Goal: Task Accomplishment & Management: Use online tool/utility

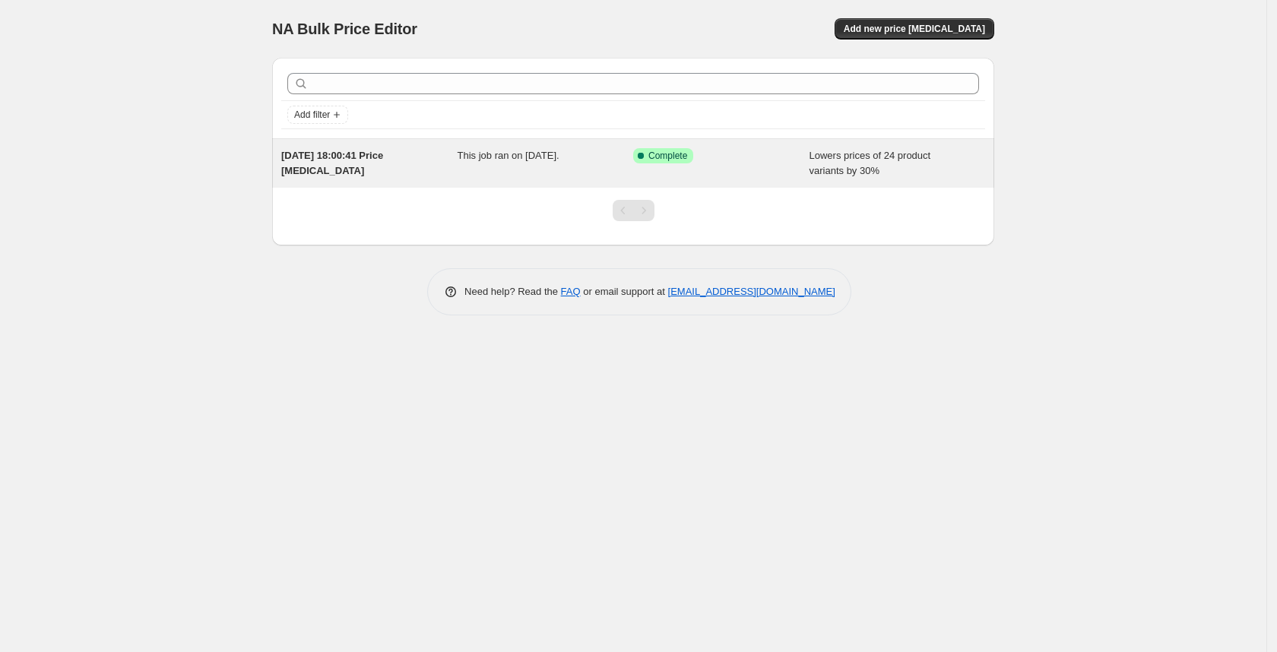
click at [487, 158] on span "This job ran on [DATE]." at bounding box center [509, 155] width 102 height 11
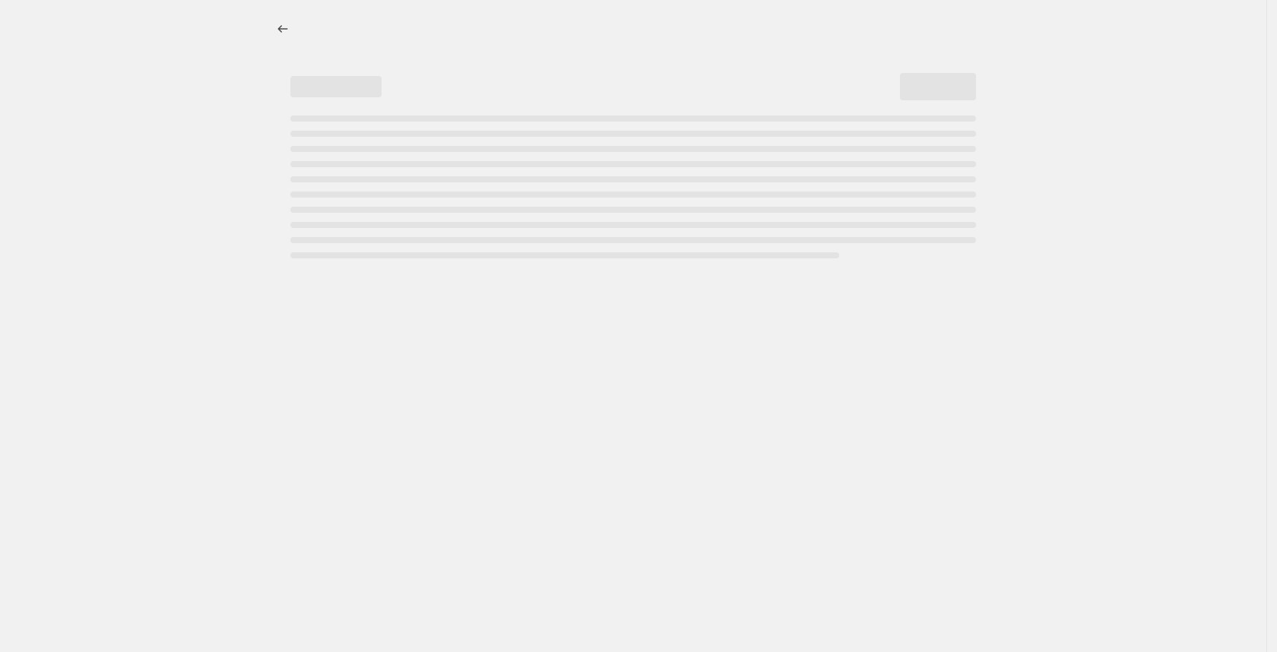
select select "percentage"
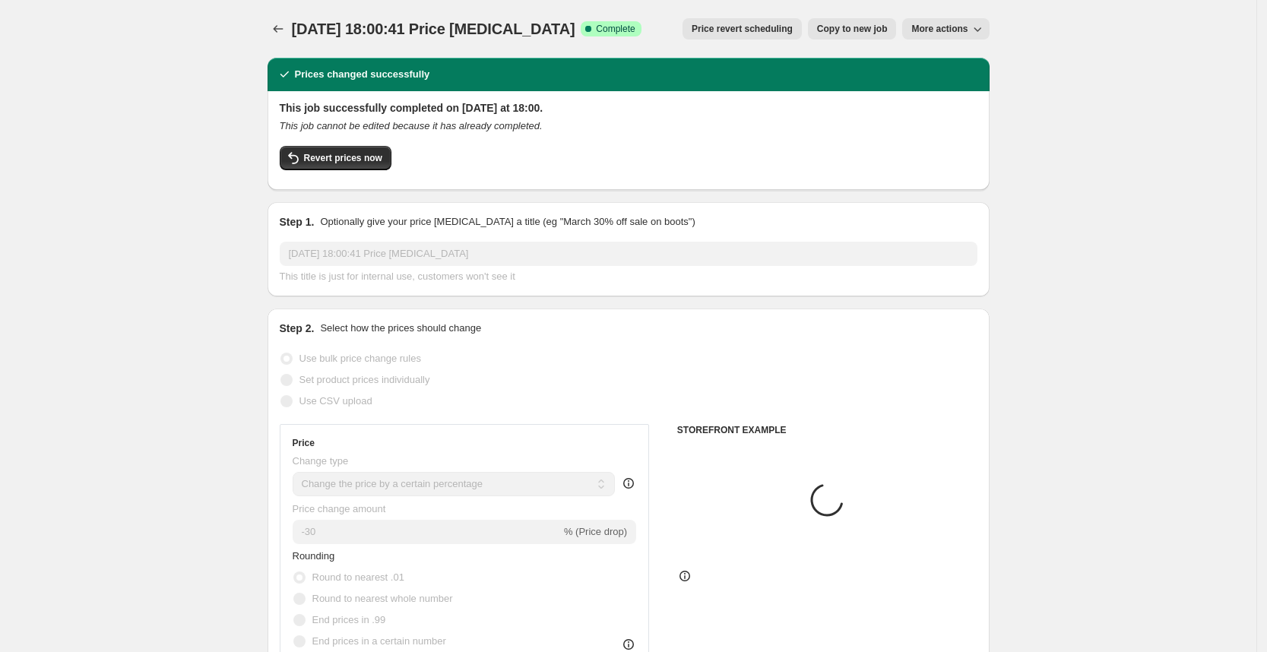
click at [360, 139] on div "This job successfully completed on [DATE] at 18:00. This job cannot be edited b…" at bounding box center [629, 139] width 698 height 78
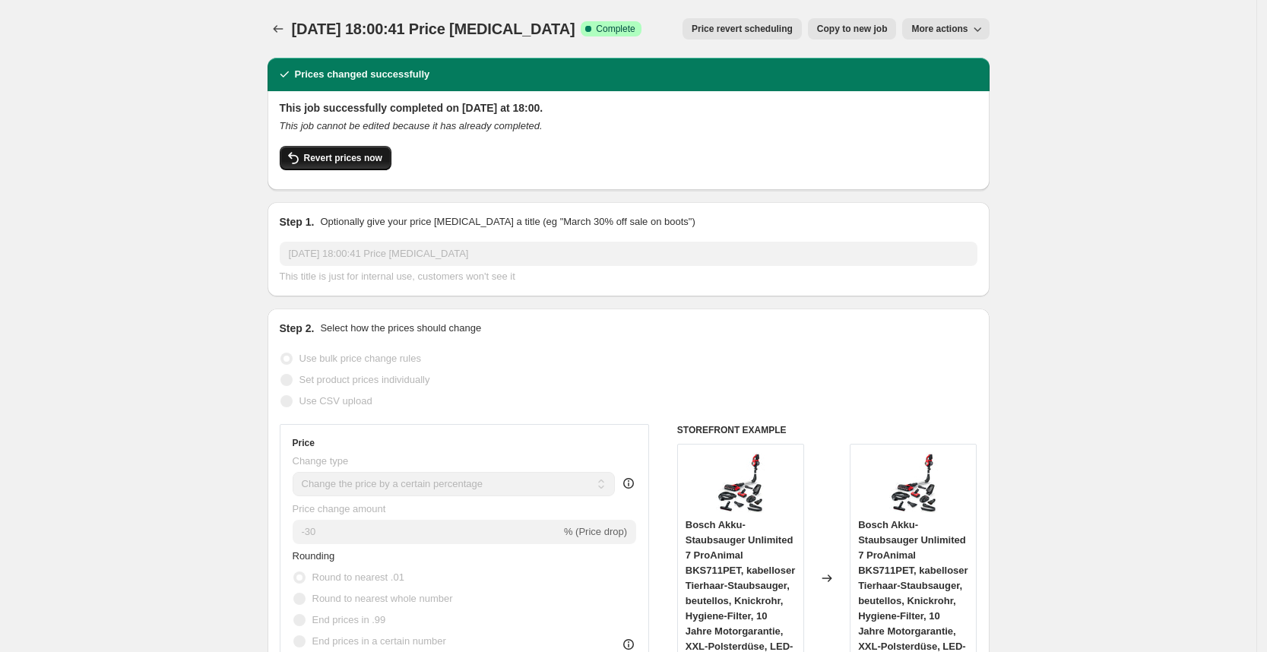
click at [360, 147] on button "Revert prices now" at bounding box center [336, 158] width 112 height 24
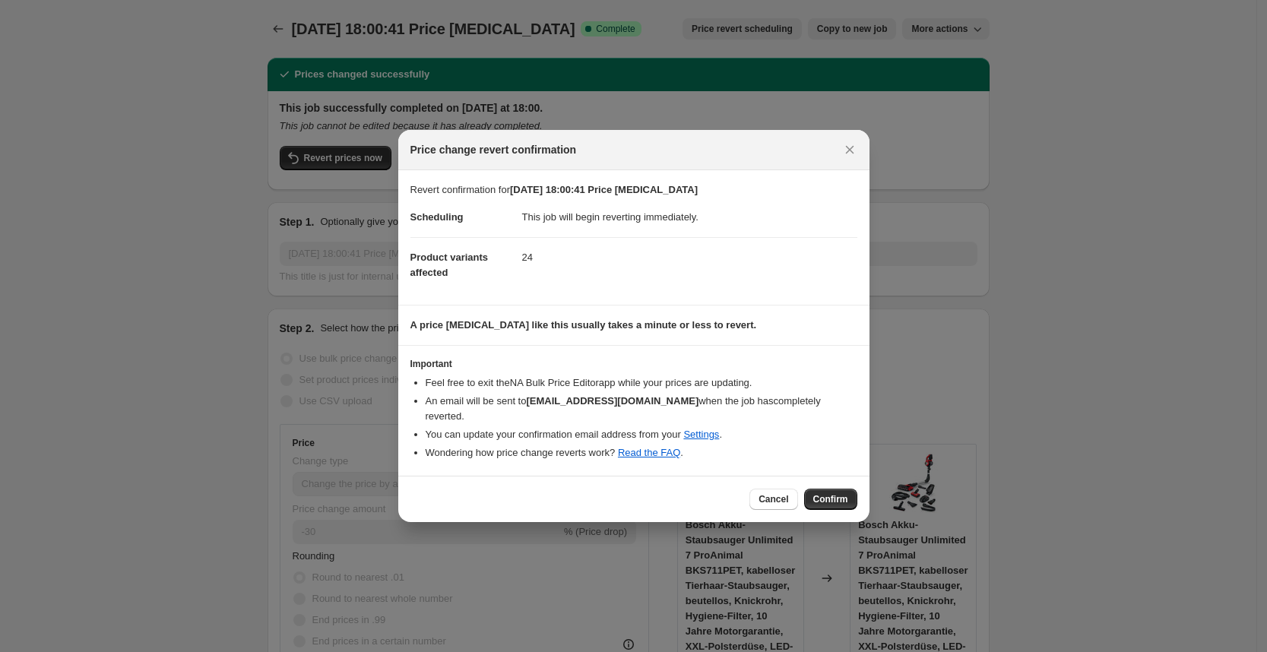
click at [851, 499] on button "Confirm" at bounding box center [830, 499] width 53 height 21
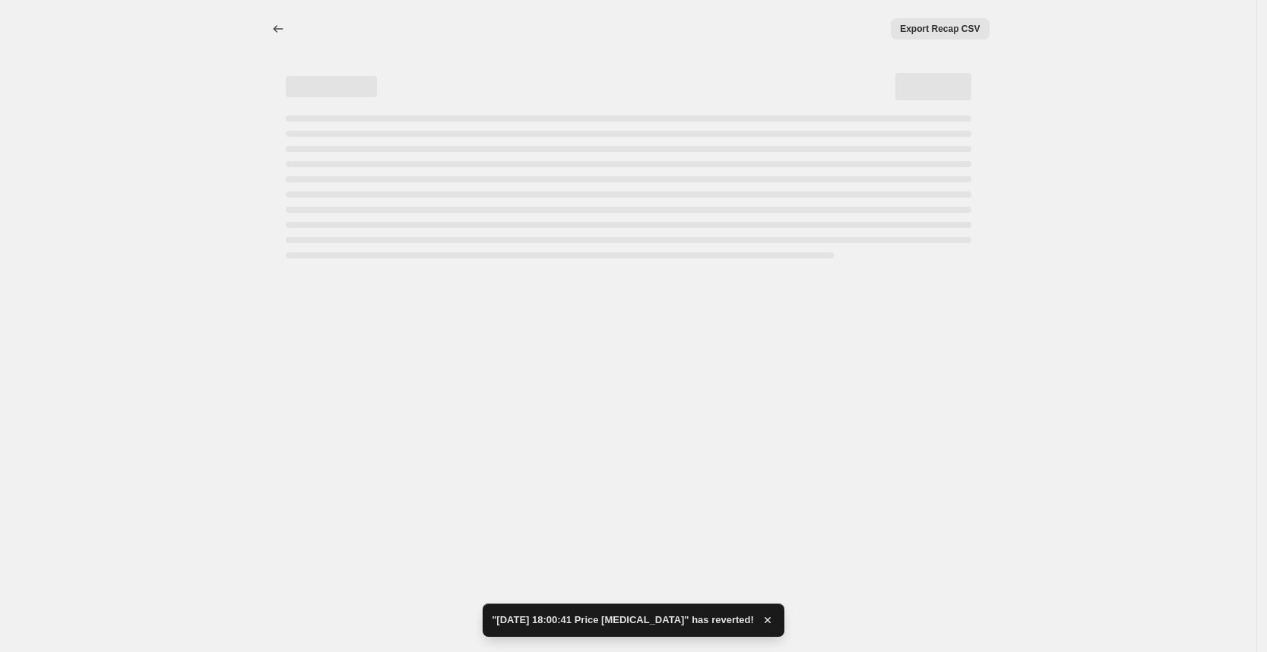
select select "percentage"
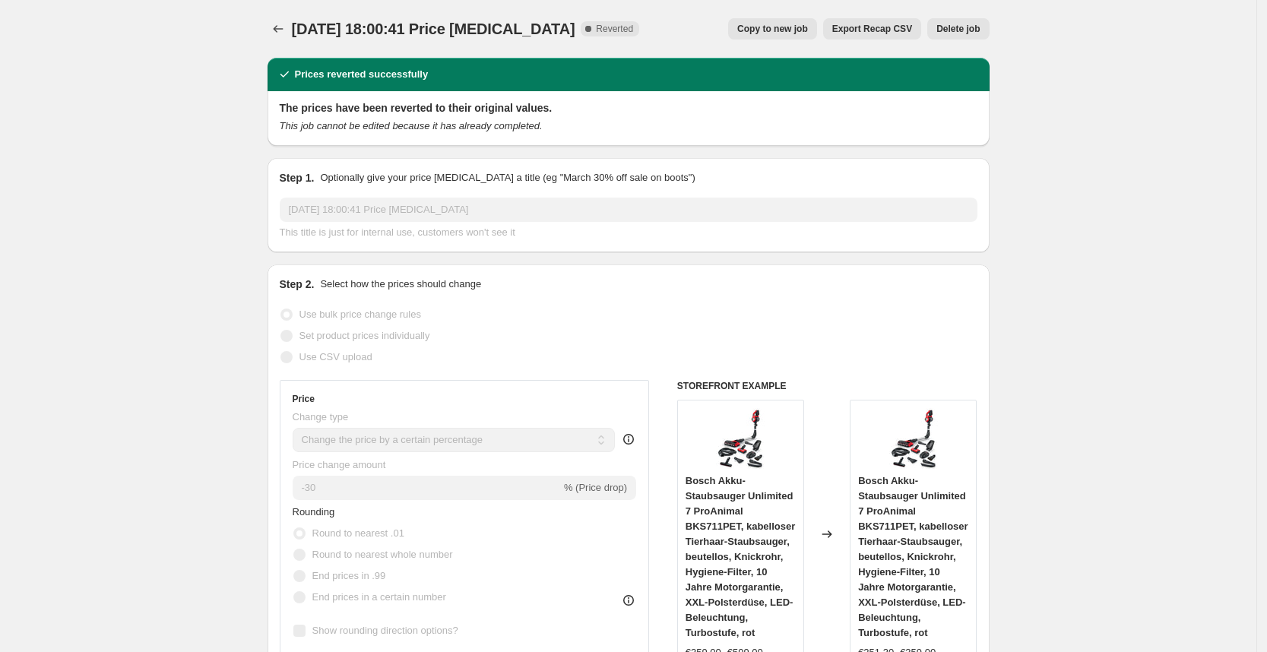
click at [978, 14] on div "[DATE] 18:00:41 Price [MEDICAL_DATA]. This page is ready [DATE] 18:00:41 Price …" at bounding box center [629, 29] width 722 height 58
click at [972, 28] on span "Delete job" at bounding box center [958, 29] width 43 height 12
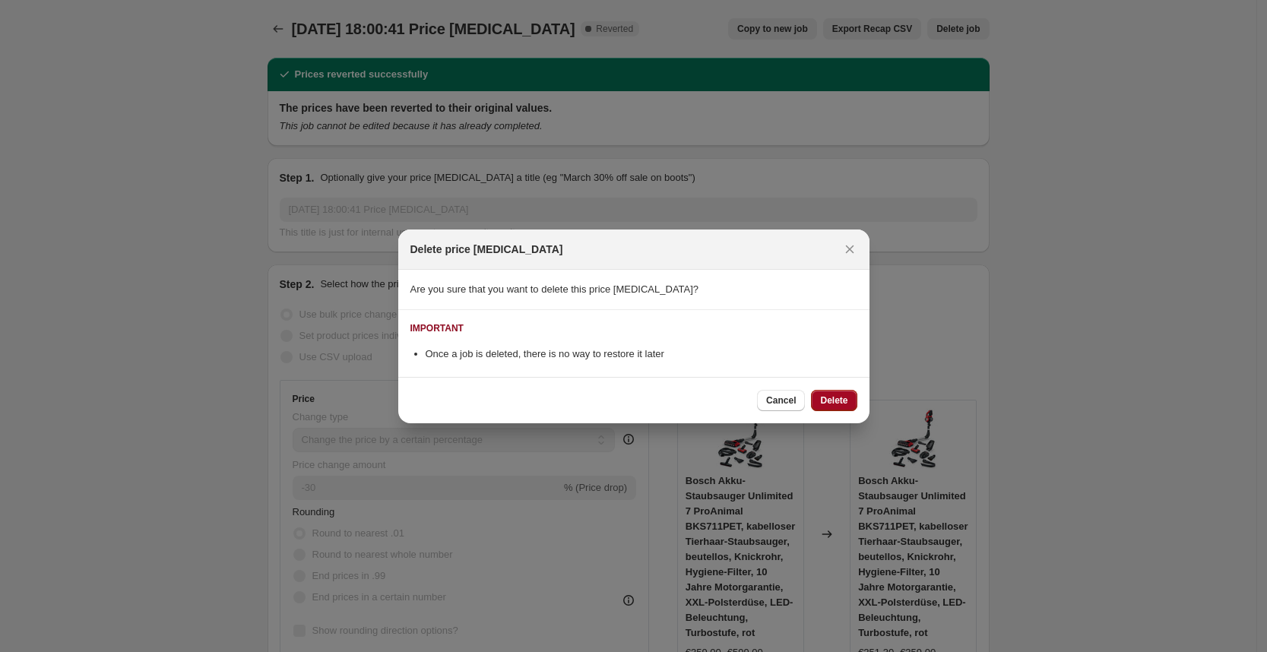
click at [831, 399] on span "Delete" at bounding box center [833, 401] width 27 height 12
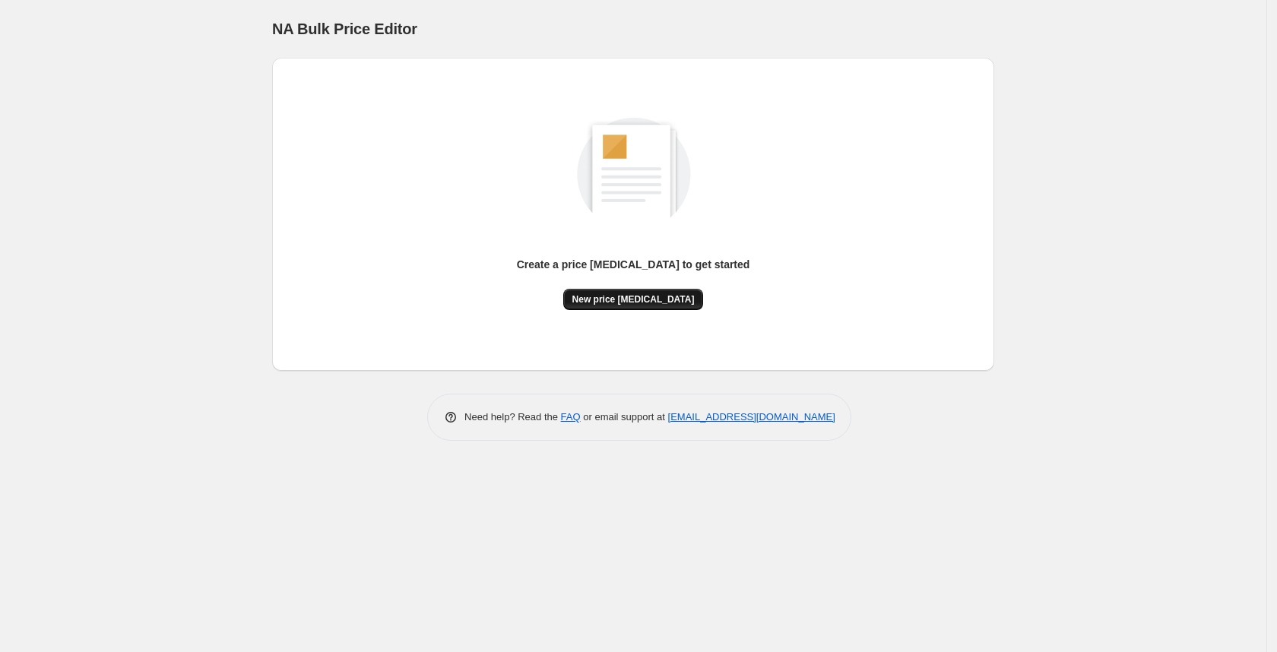
click at [599, 302] on span "New price [MEDICAL_DATA]" at bounding box center [633, 299] width 122 height 12
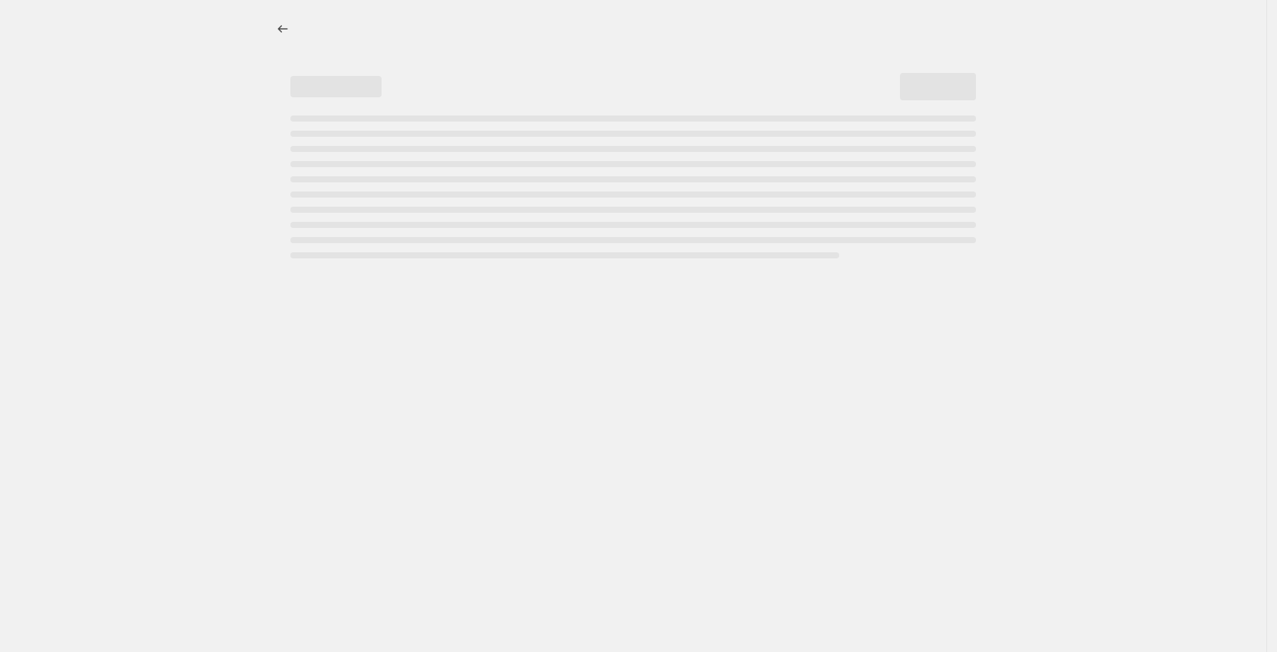
select select "percentage"
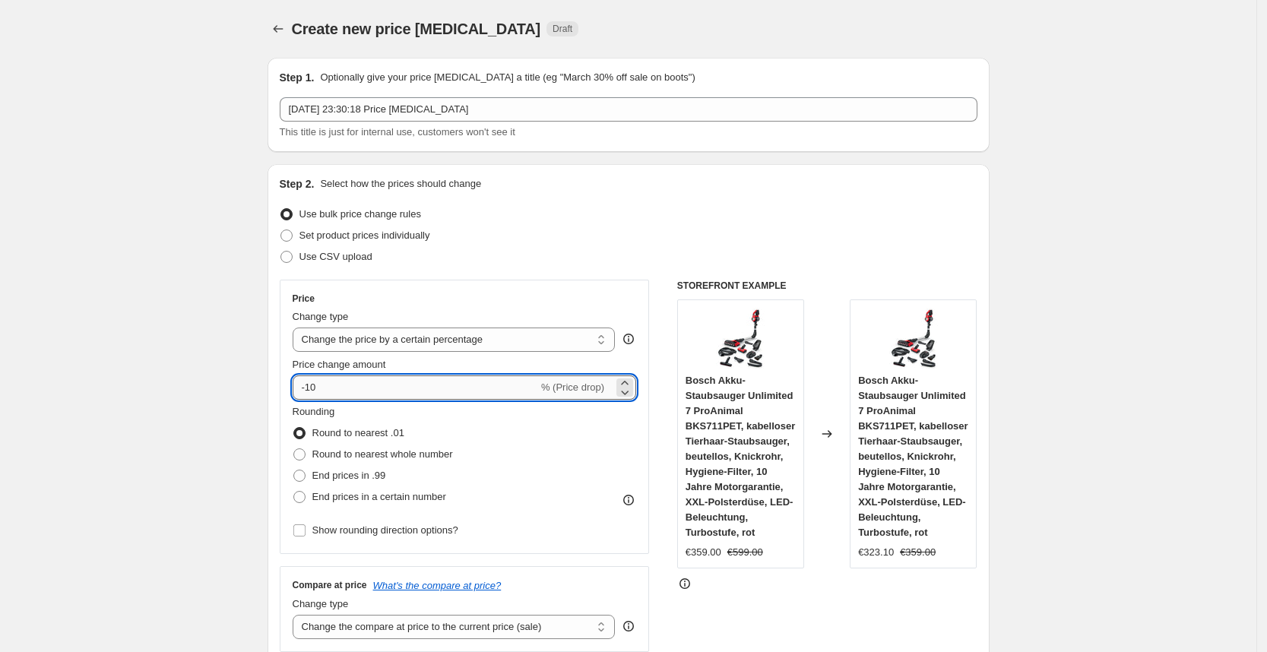
click at [344, 391] on input "-10" at bounding box center [416, 388] width 246 height 24
type input "-25"
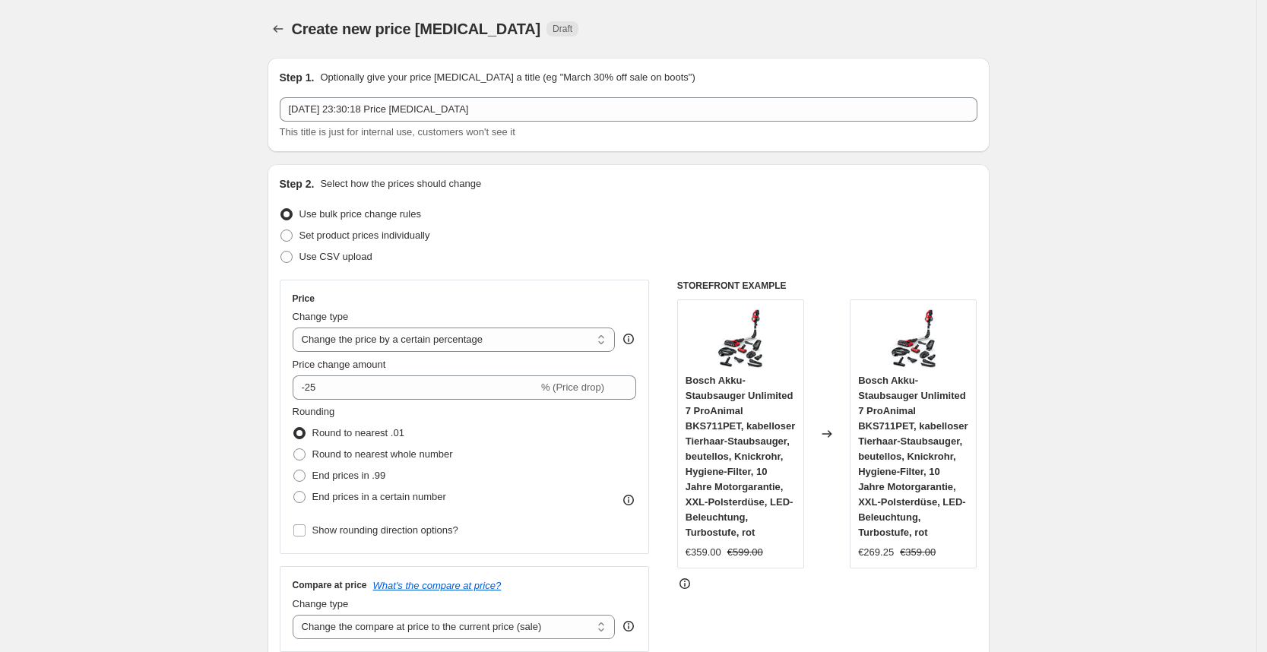
click at [696, 211] on div "Use bulk price change rules" at bounding box center [629, 214] width 698 height 21
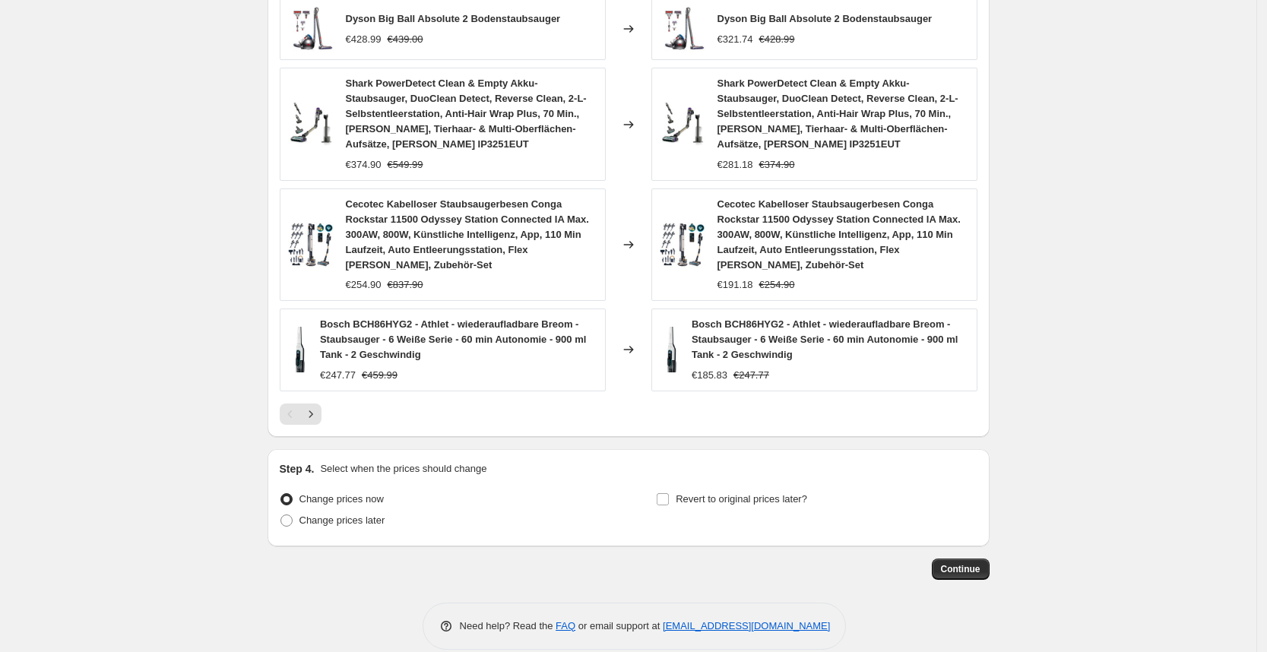
scroll to position [1025, 0]
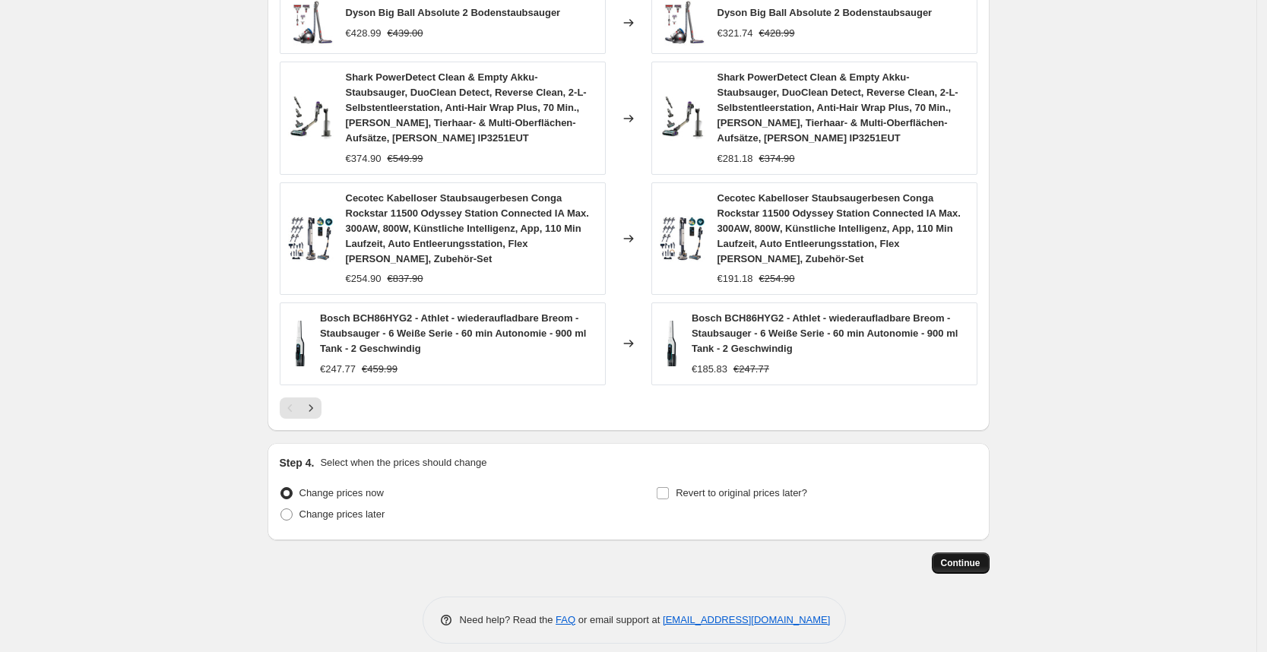
click at [966, 557] on span "Continue" at bounding box center [961, 563] width 40 height 12
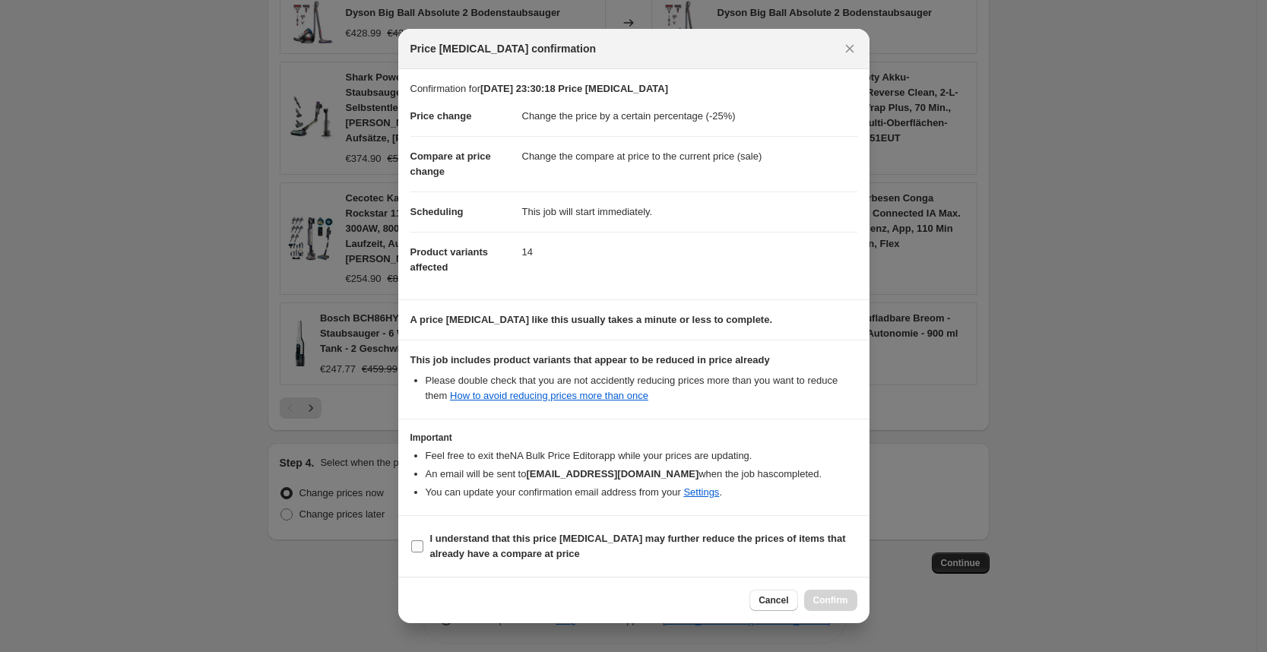
click at [737, 557] on span "I understand that this price [MEDICAL_DATA] may further reduce the prices of it…" at bounding box center [643, 546] width 427 height 30
click at [423, 553] on input "I understand that this price [MEDICAL_DATA] may further reduce the prices of it…" at bounding box center [417, 547] width 12 height 12
checkbox input "true"
click at [833, 598] on span "Confirm" at bounding box center [830, 601] width 35 height 12
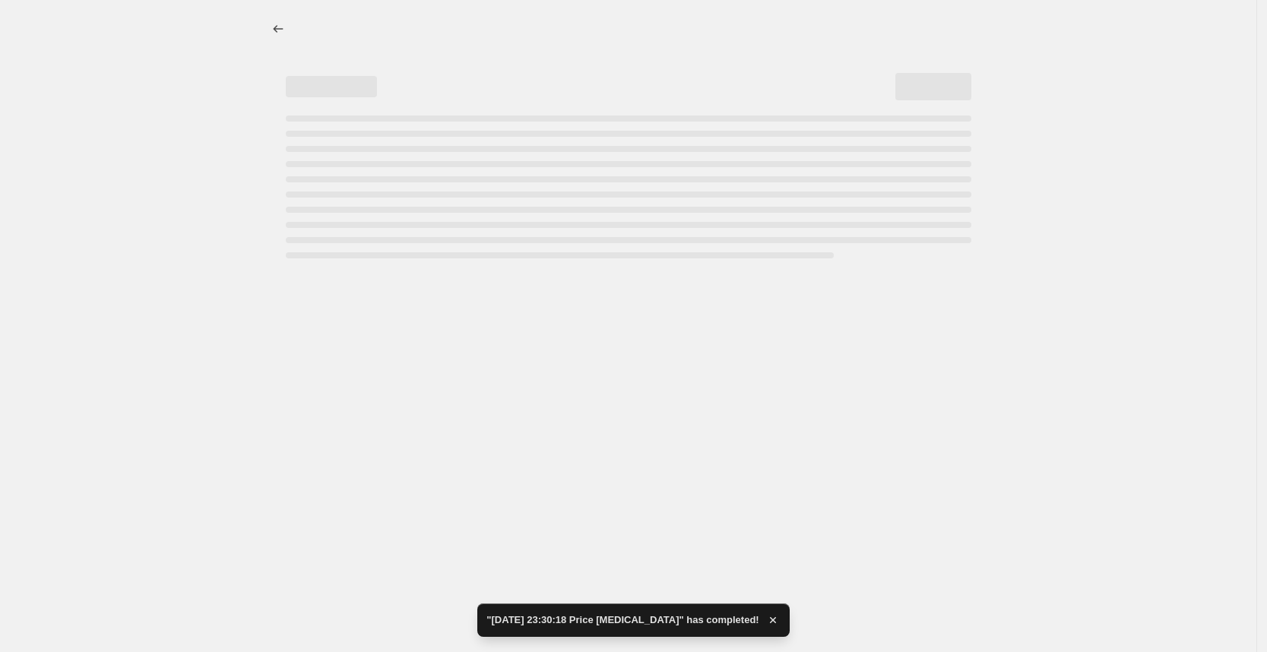
select select "percentage"
